Goal: Information Seeking & Learning: Learn about a topic

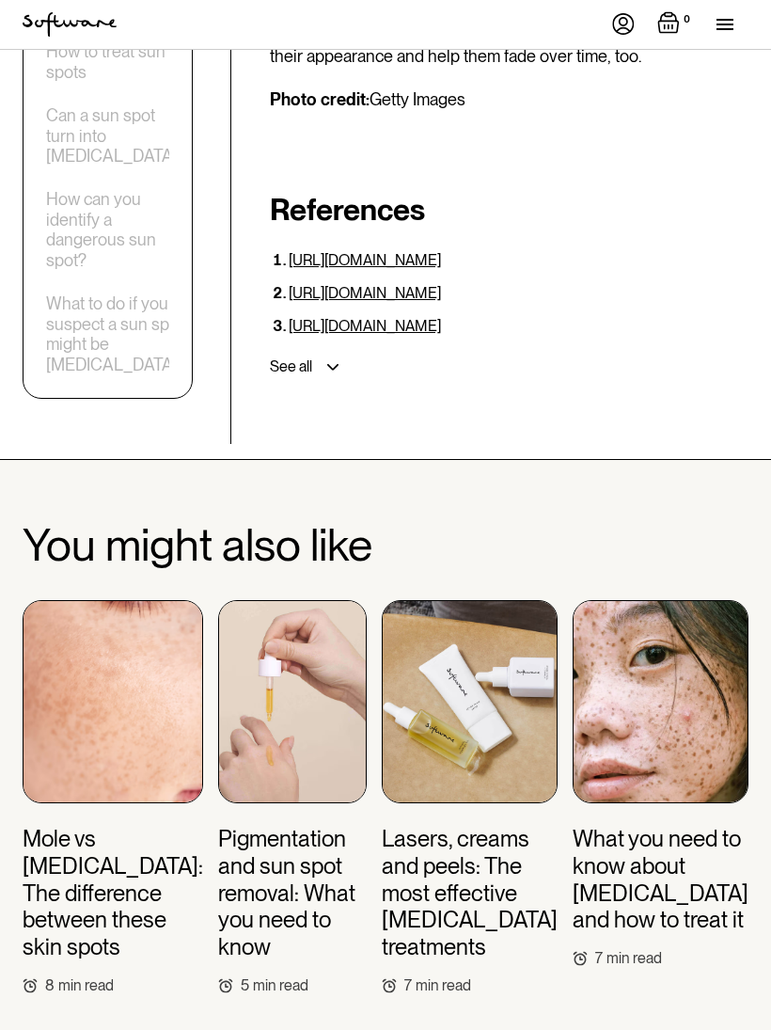
scroll to position [6403, 0]
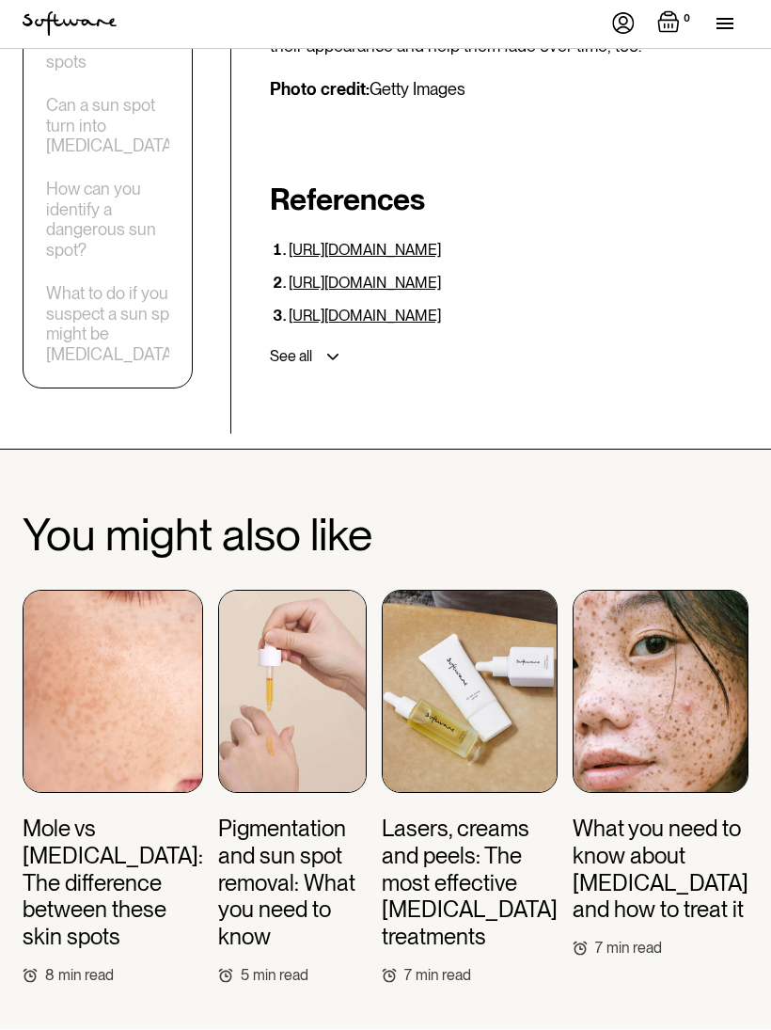
click at [327, 591] on img at bounding box center [292, 692] width 149 height 203
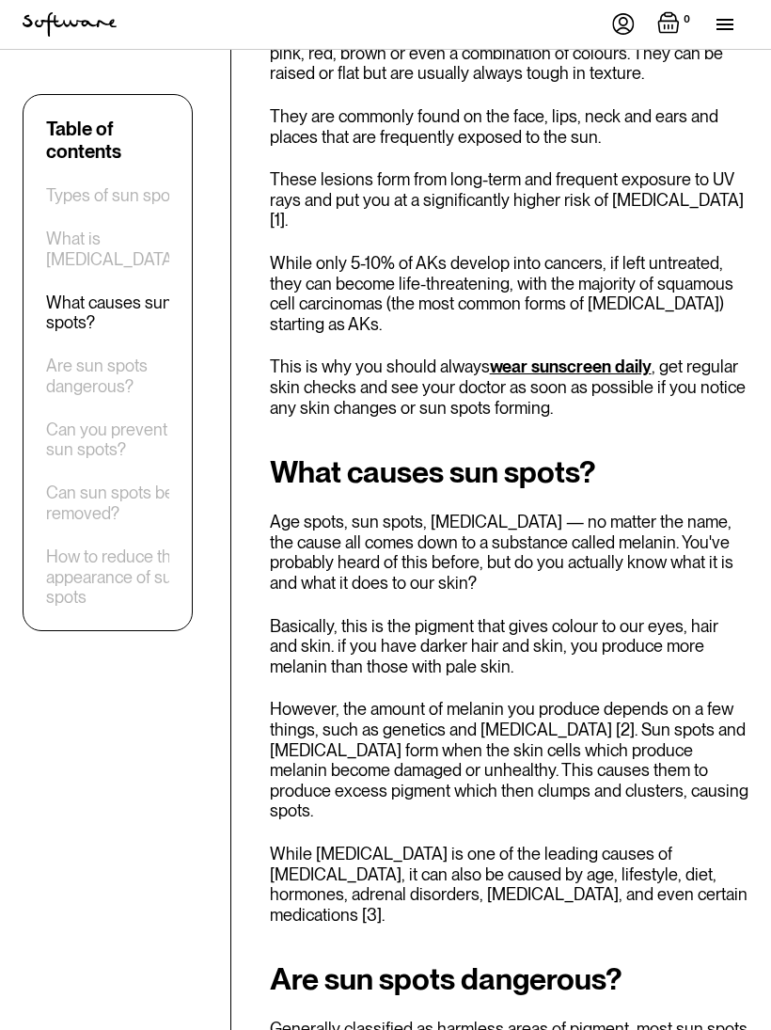
scroll to position [1649, 0]
click at [592, 843] on p "While [MEDICAL_DATA] is one of the leading causes of [MEDICAL_DATA], it can als…" at bounding box center [509, 883] width 479 height 81
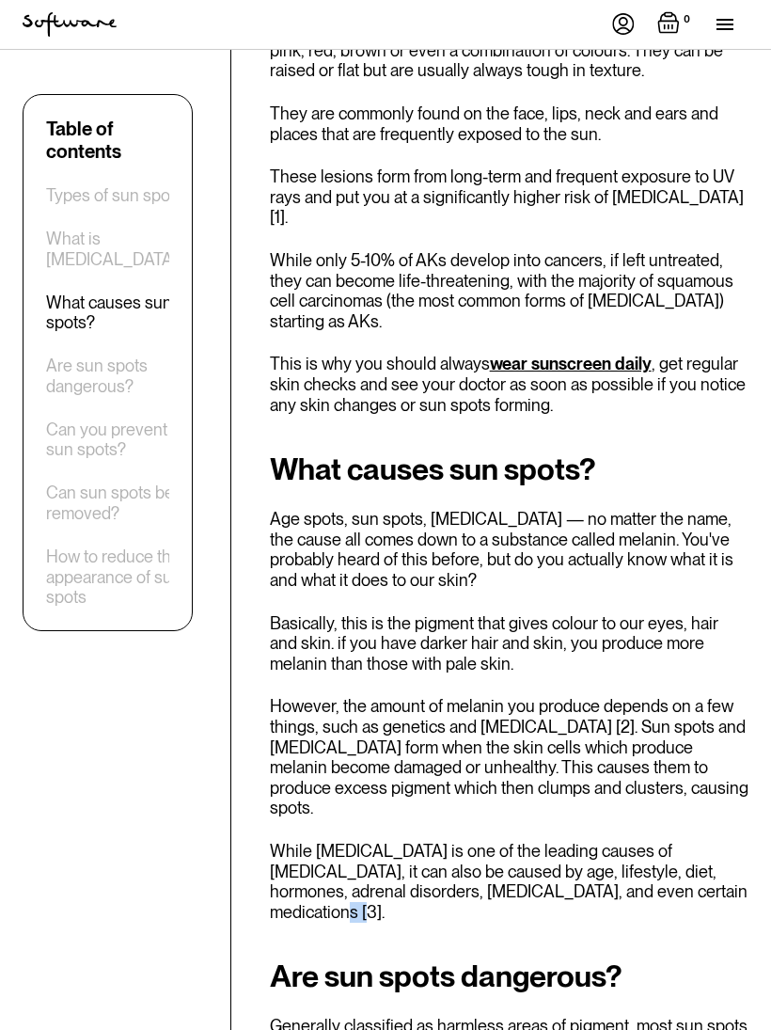
click at [646, 696] on p "However, the amount of melanin you produce depends on a few things, such as gen…" at bounding box center [509, 757] width 479 height 122
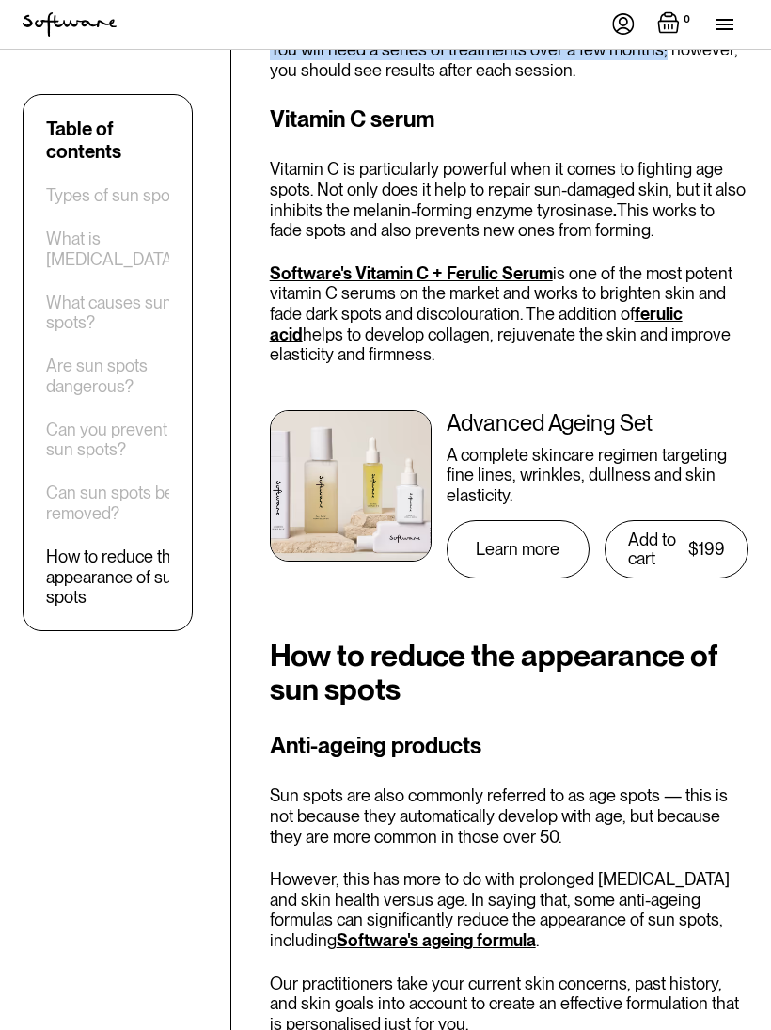
scroll to position [4721, 0]
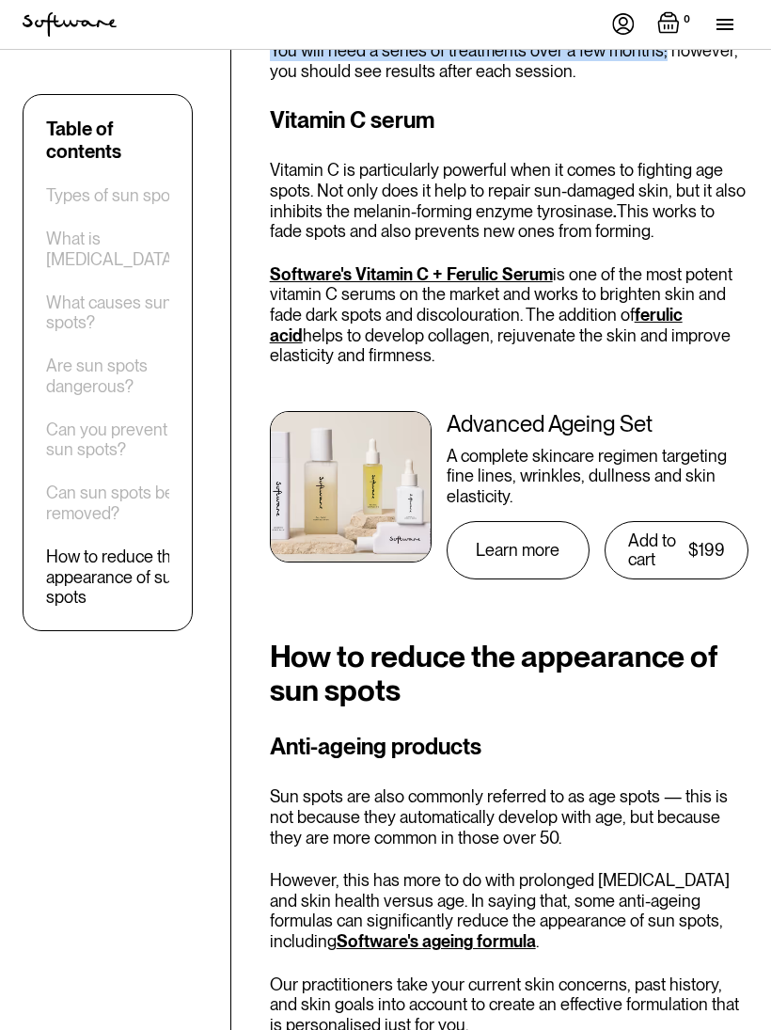
click at [68, 269] on div "What is actinic keratosis?" at bounding box center [116, 248] width 140 height 40
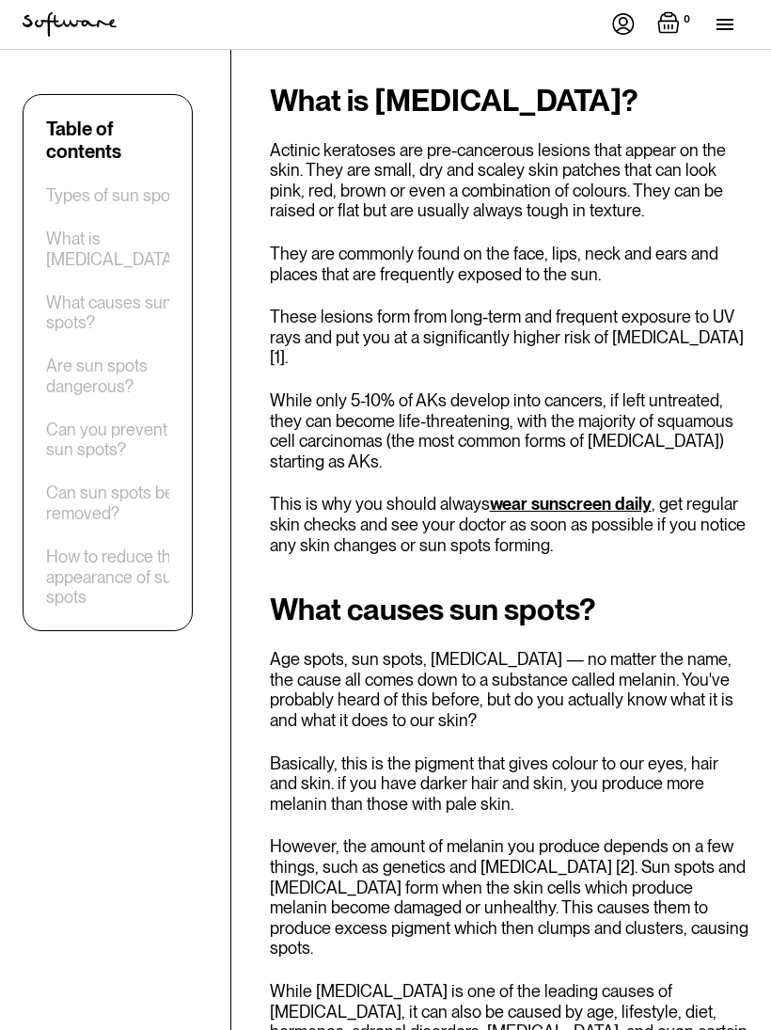
scroll to position [1529, 0]
